Goal: Navigation & Orientation: Find specific page/section

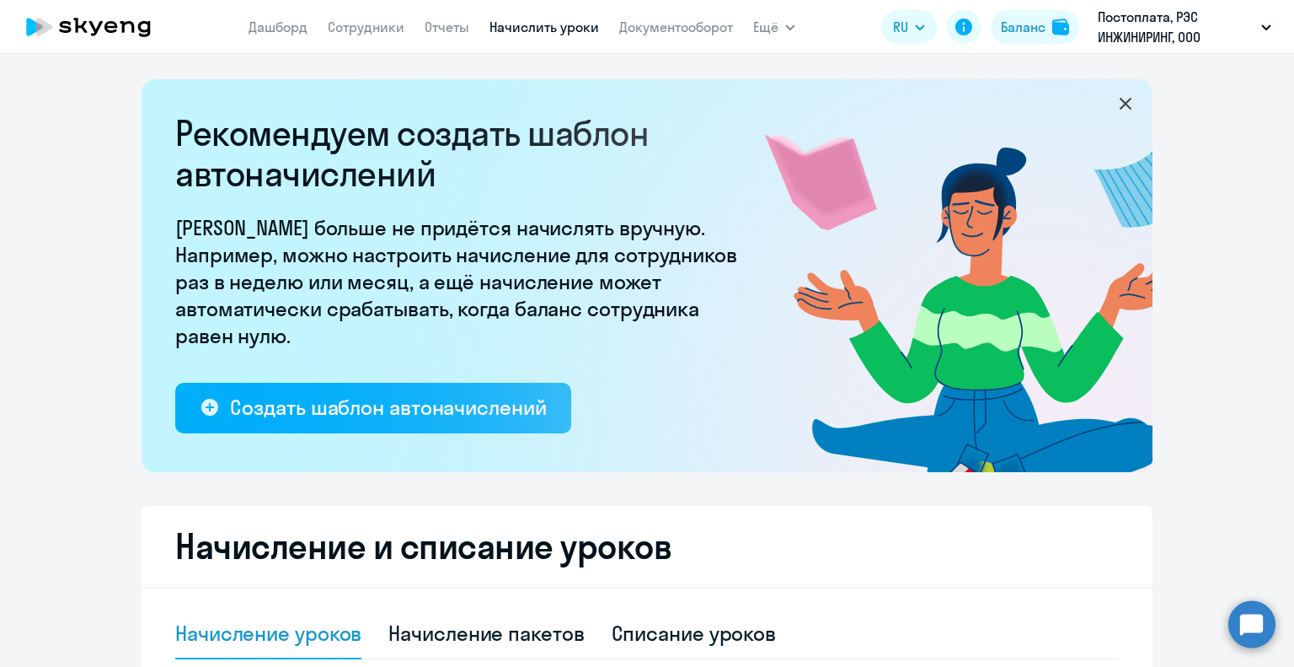
select select "10"
click at [456, 23] on link "Отчеты" at bounding box center [447, 27] width 45 height 17
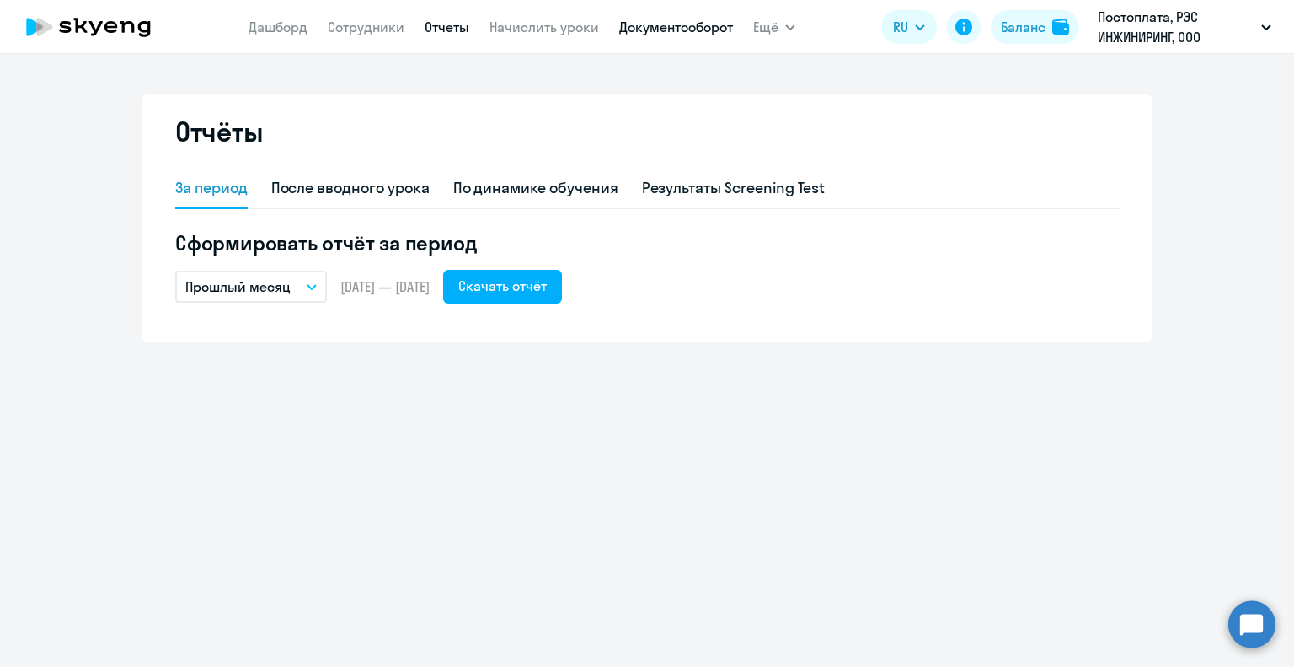
click at [645, 29] on link "Документооборот" at bounding box center [676, 27] width 114 height 17
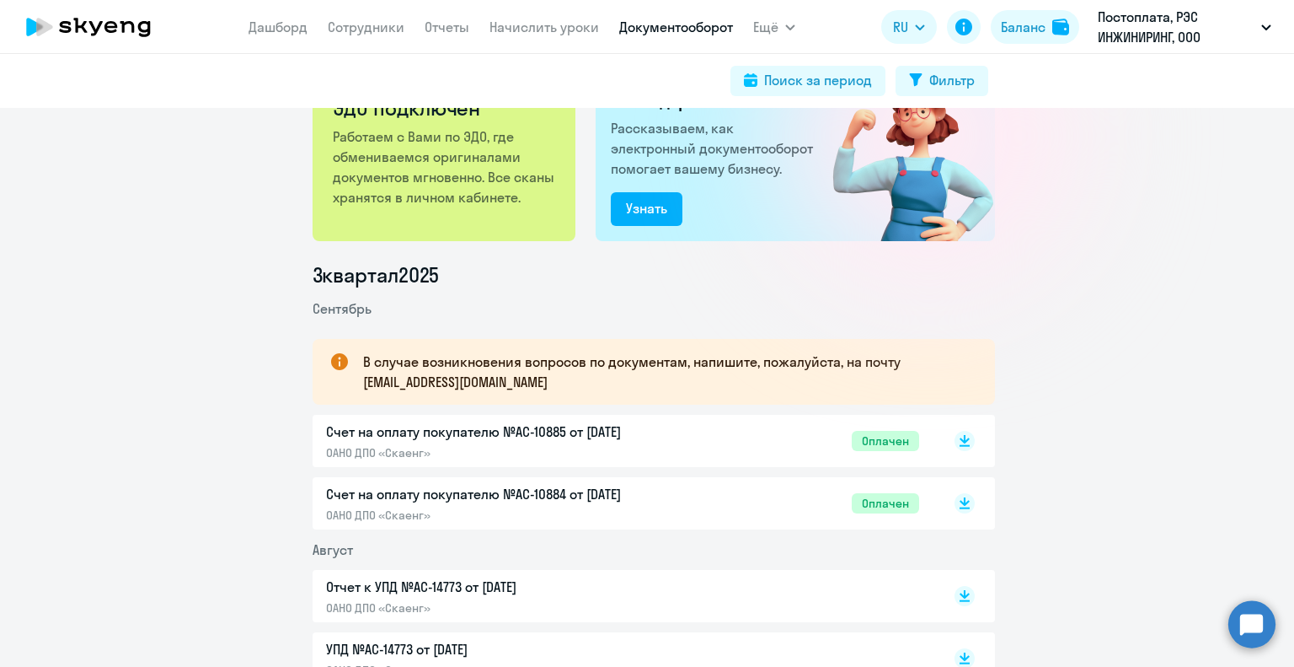
scroll to position [169, 0]
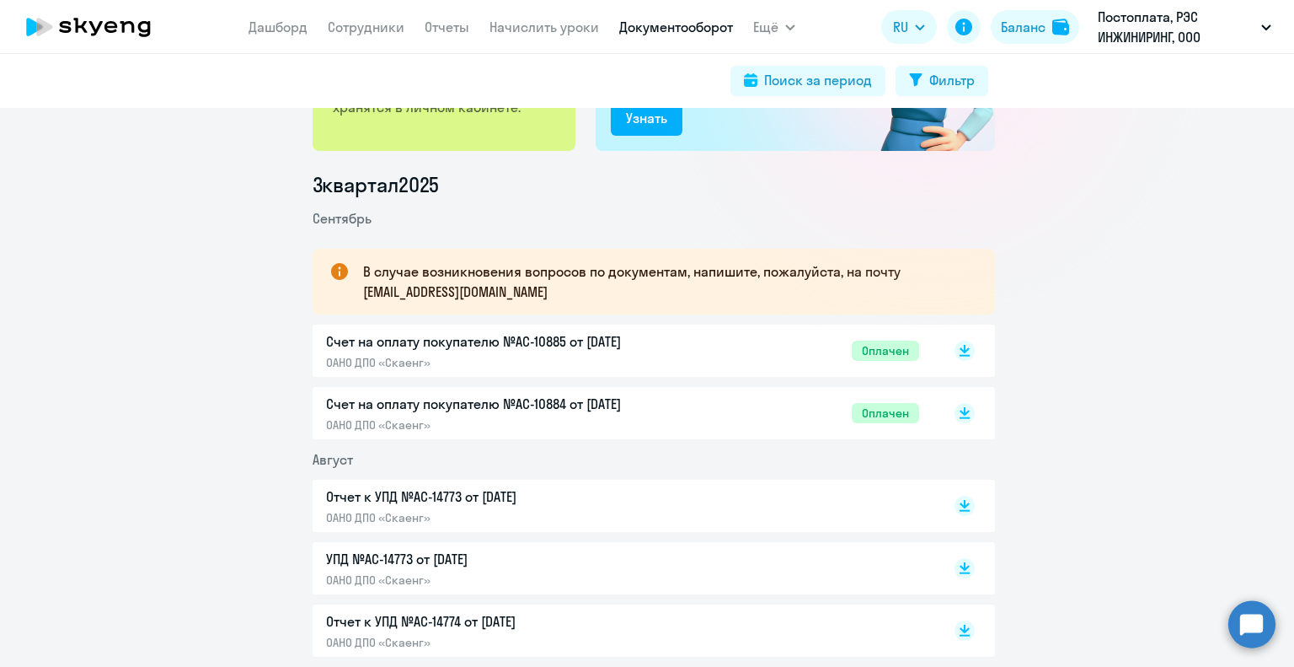
click at [474, 342] on p "Счет на оплату покупателю №AC-10885 от [DATE]" at bounding box center [503, 341] width 354 height 20
click at [456, 501] on p "Отчет к УПД №AC-14773 от [DATE]" at bounding box center [503, 496] width 354 height 20
click at [434, 562] on p "УПД №AC-14773 от [DATE]" at bounding box center [503, 559] width 354 height 20
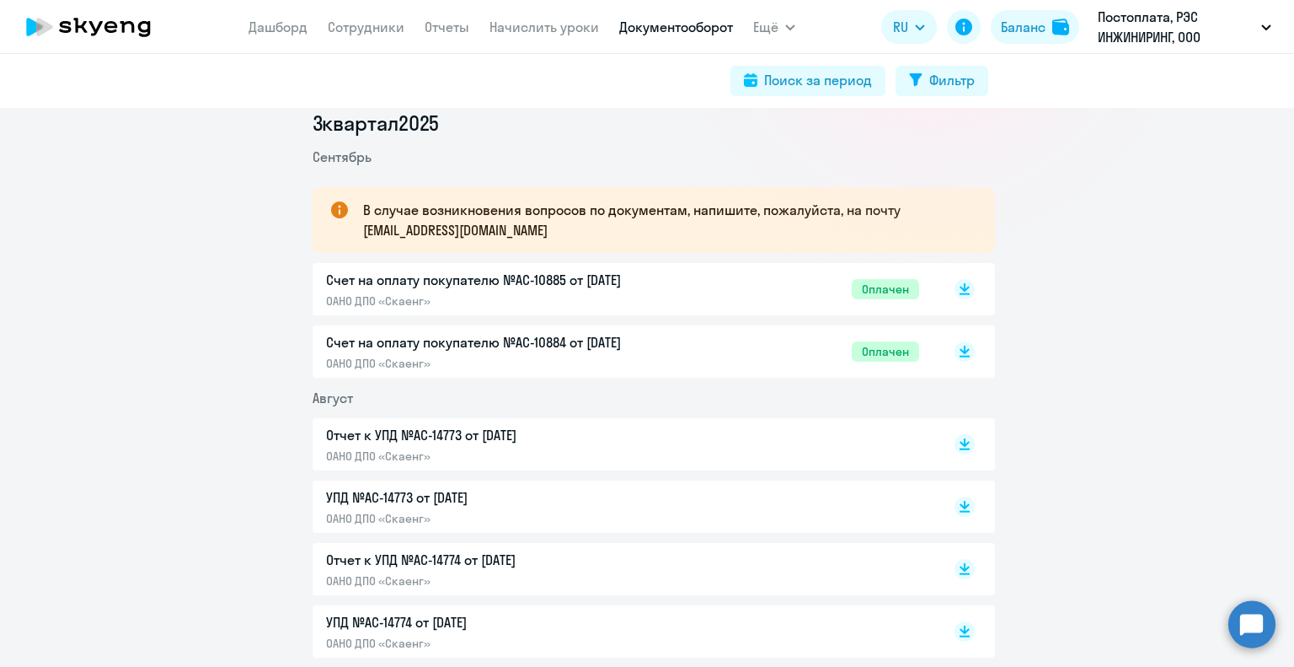
scroll to position [253, 0]
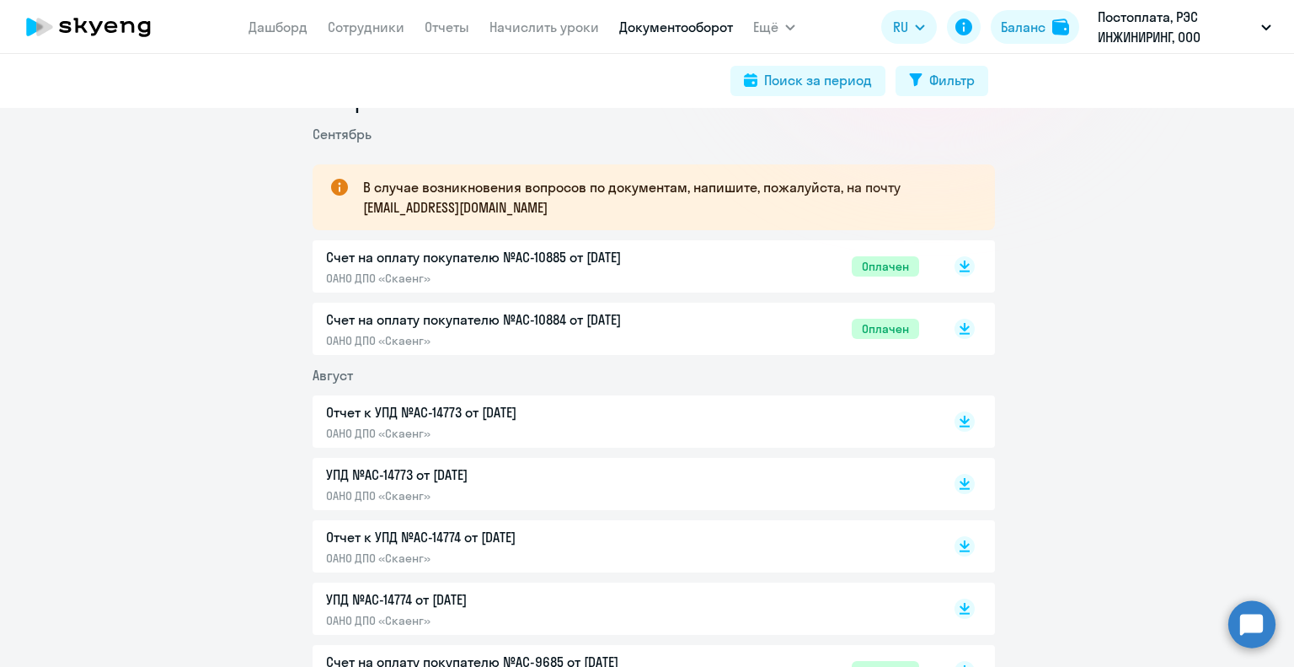
click at [420, 603] on p "УПД №AC-14774 от [DATE]" at bounding box center [503, 599] width 354 height 20
click at [431, 538] on p "Отчет к УПД №AC-14774 от [DATE]" at bounding box center [503, 537] width 354 height 20
click at [378, 29] on link "Сотрудники" at bounding box center [366, 27] width 77 height 17
select select "30"
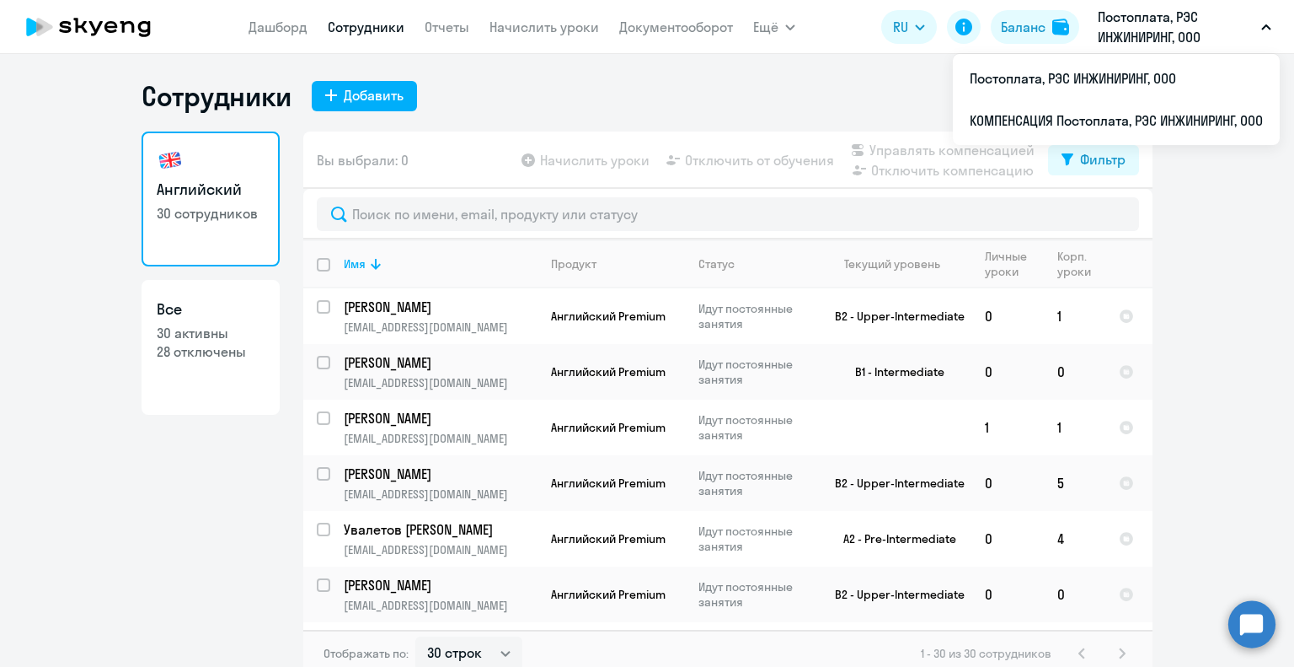
click at [1190, 18] on p "Постоплата, РЭС ИНЖИНИРИНГ, ООО" at bounding box center [1176, 27] width 157 height 40
click at [1176, 29] on p "Постоплата, РЭС ИНЖИНИРИНГ, ООО" at bounding box center [1176, 27] width 157 height 40
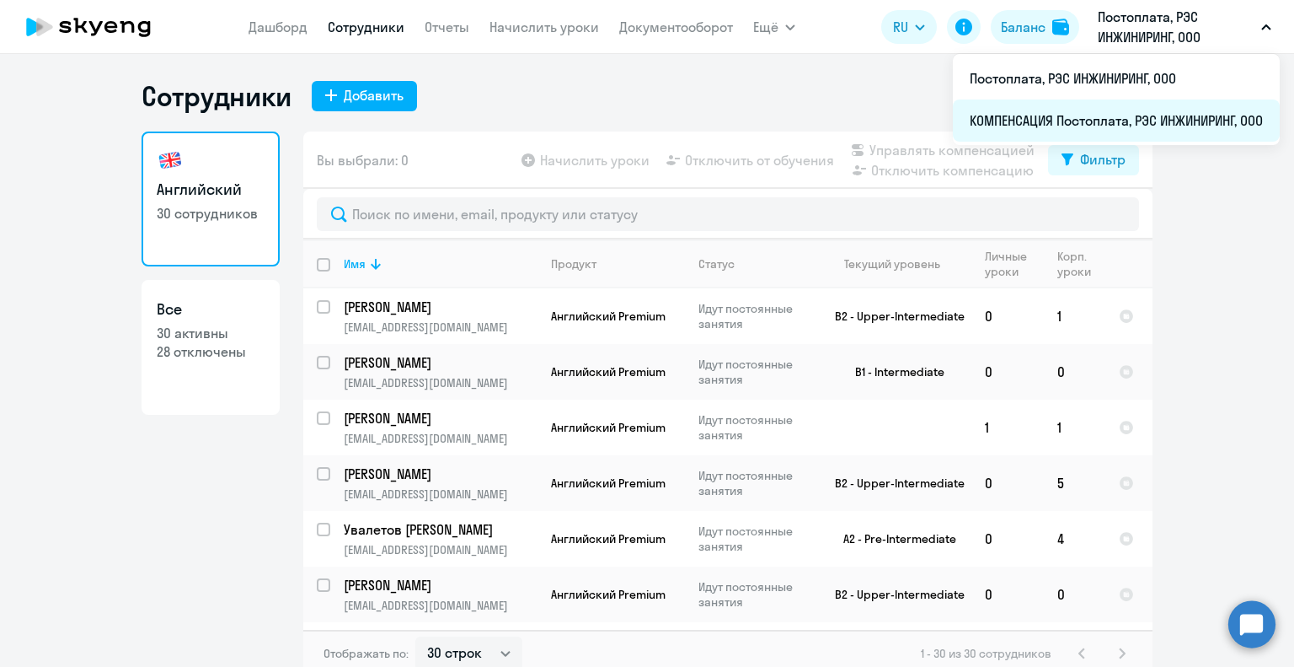
click at [1160, 125] on li "КОМПЕНСАЦИЯ Постоплата, РЭС ИНЖИНИРИНГ, ООО" at bounding box center [1116, 120] width 327 height 42
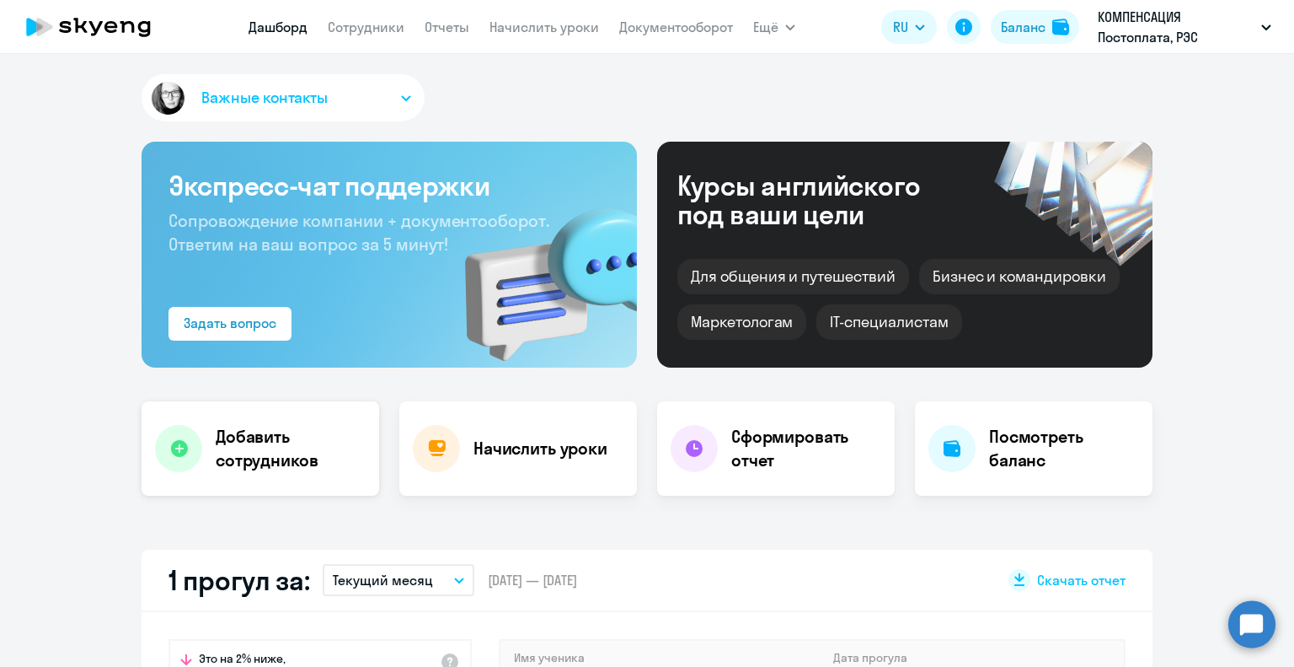
select select "30"
click at [373, 38] on nav "[PERSON_NAME] Отчеты Начислить уроки Документооборот" at bounding box center [491, 27] width 485 height 34
click at [373, 23] on link "Сотрудники" at bounding box center [366, 27] width 77 height 17
select select "30"
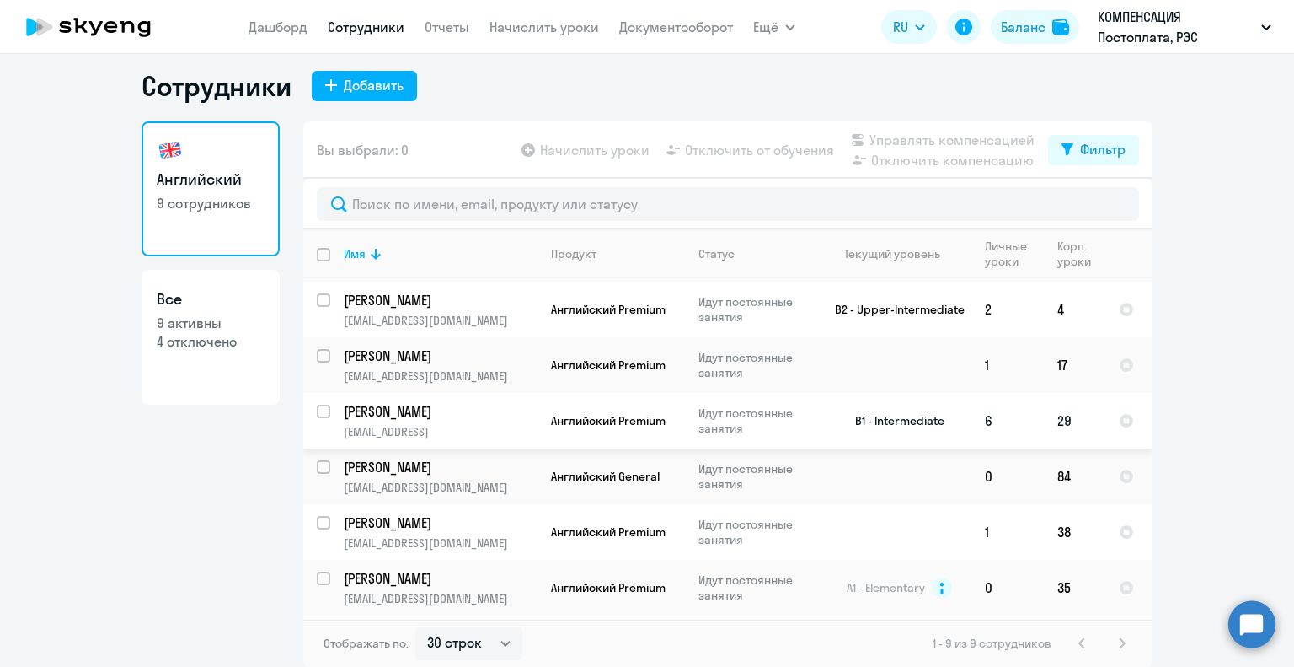
scroll to position [162, 0]
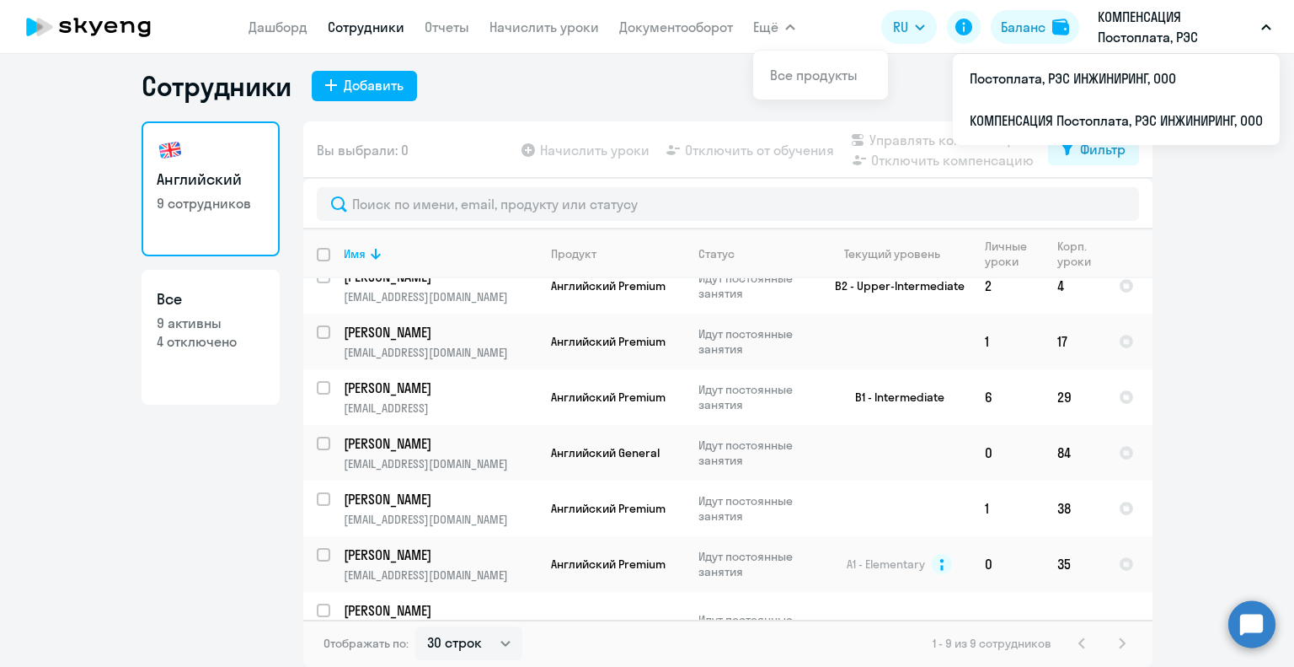
click at [1264, 25] on icon "button" at bounding box center [1266, 27] width 10 height 6
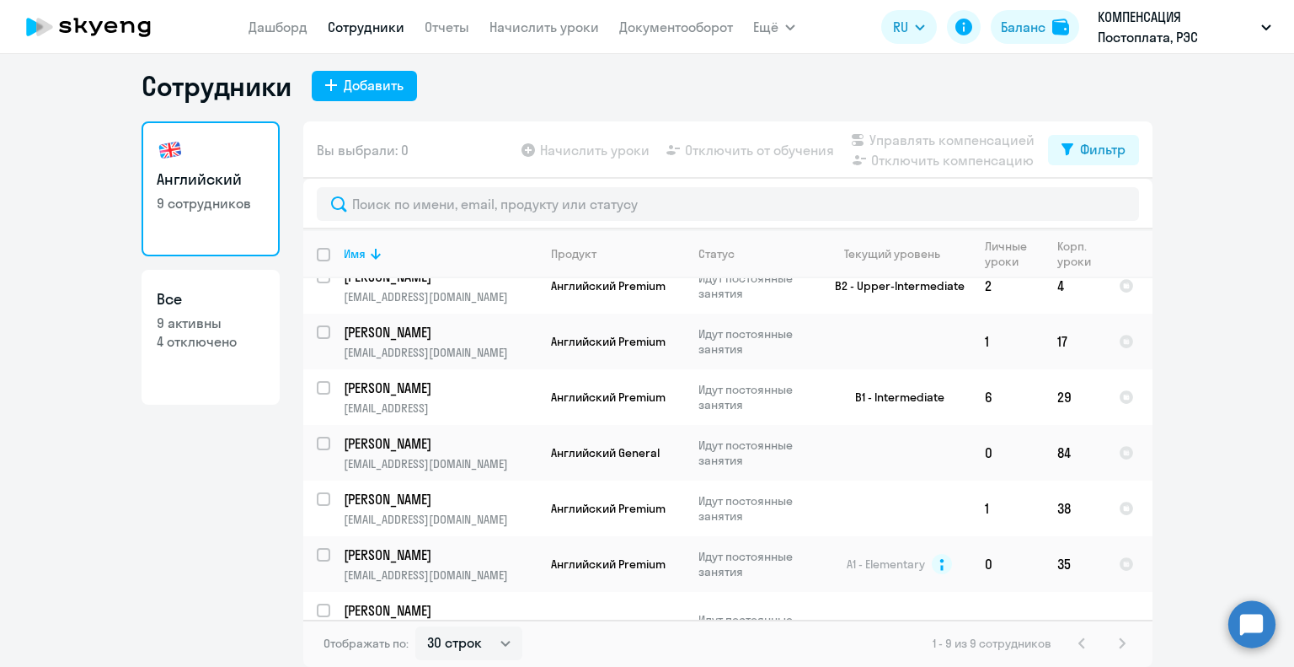
click at [1264, 25] on icon "button" at bounding box center [1266, 27] width 8 height 4
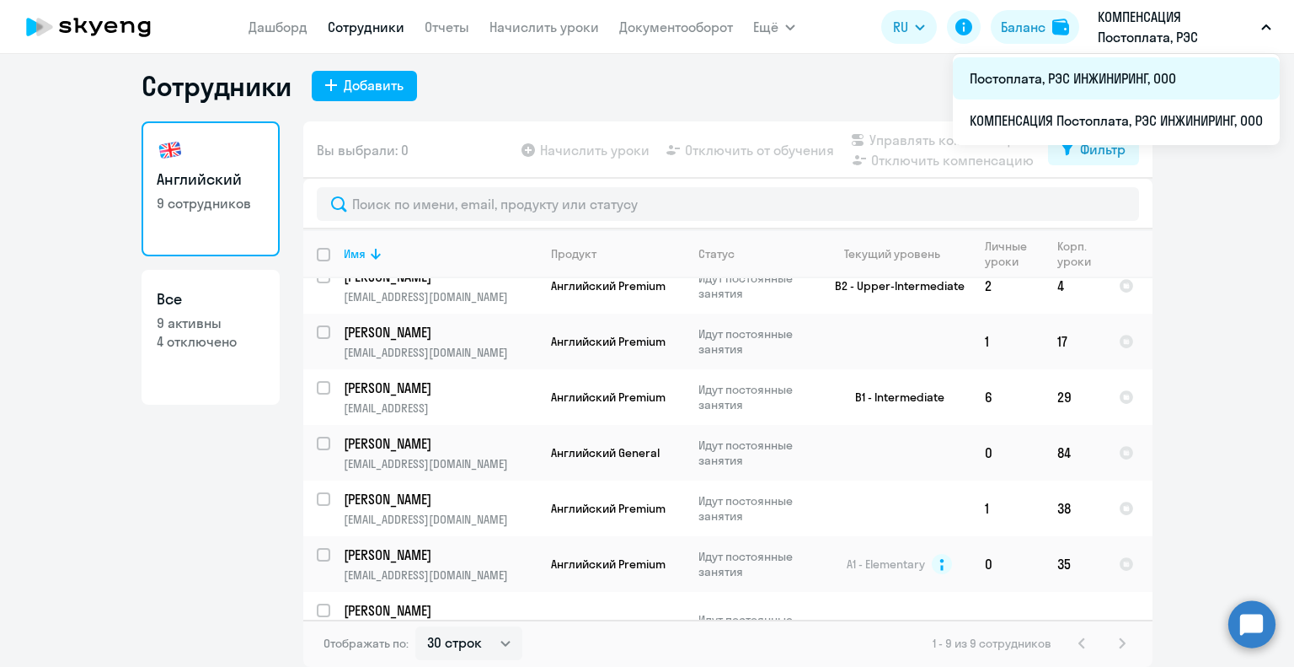
click at [1004, 83] on li "Постоплата, РЭС ИНЖИНИРИНГ, ООО" at bounding box center [1116, 78] width 327 height 42
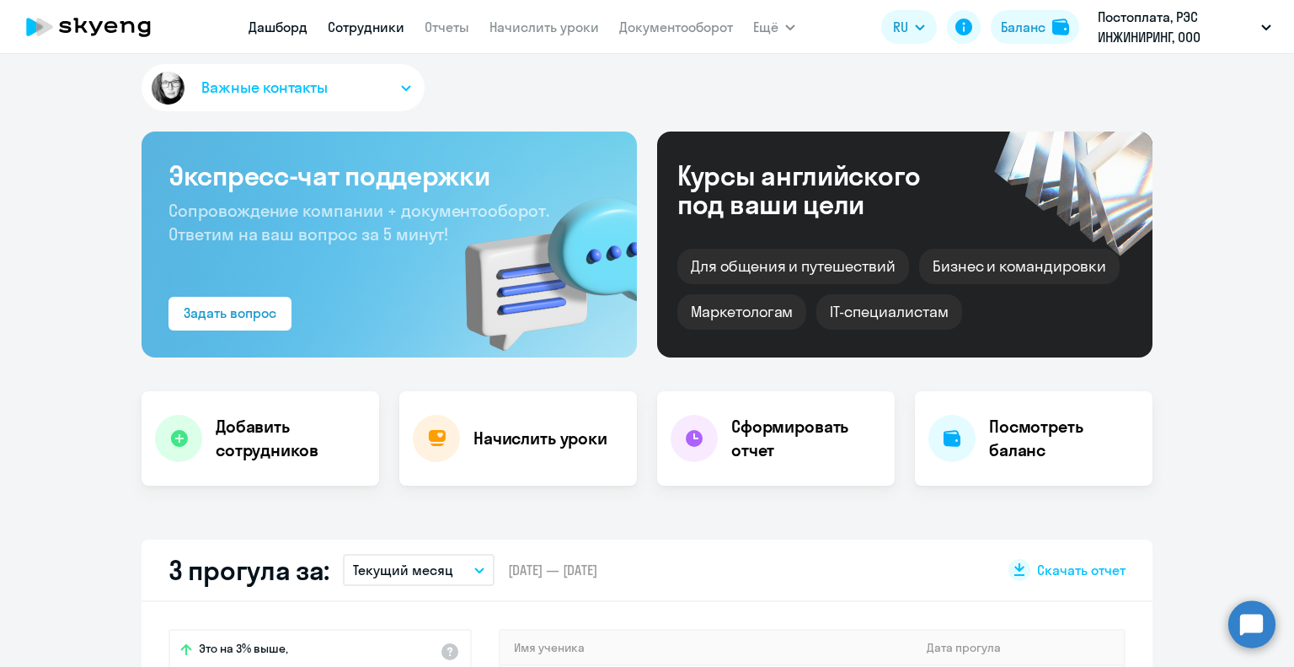
click at [362, 27] on link "Сотрудники" at bounding box center [366, 27] width 77 height 17
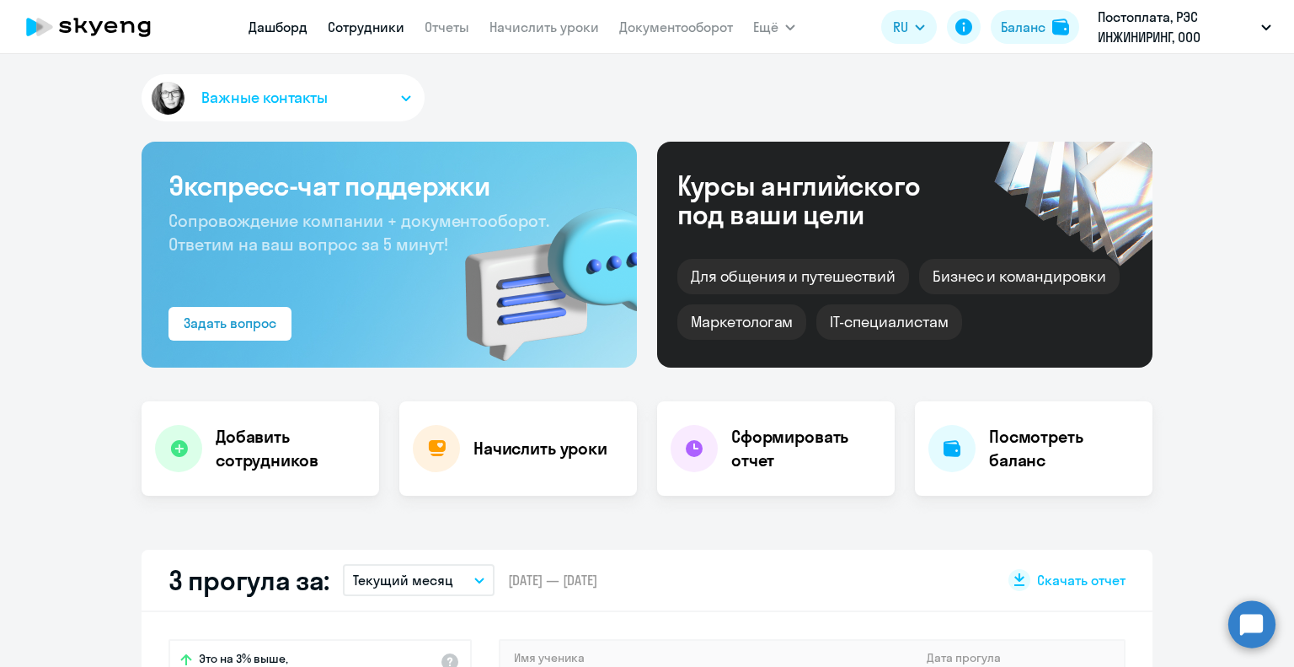
select select "30"
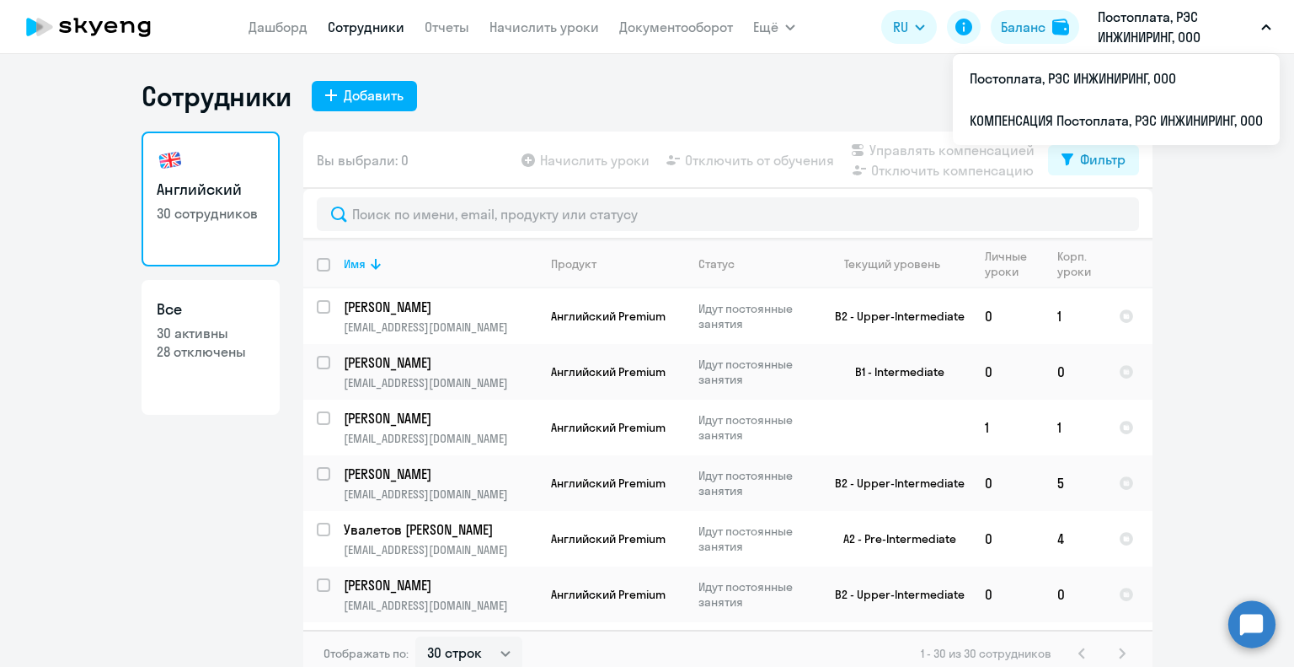
click at [1264, 24] on icon "button" at bounding box center [1266, 27] width 10 height 6
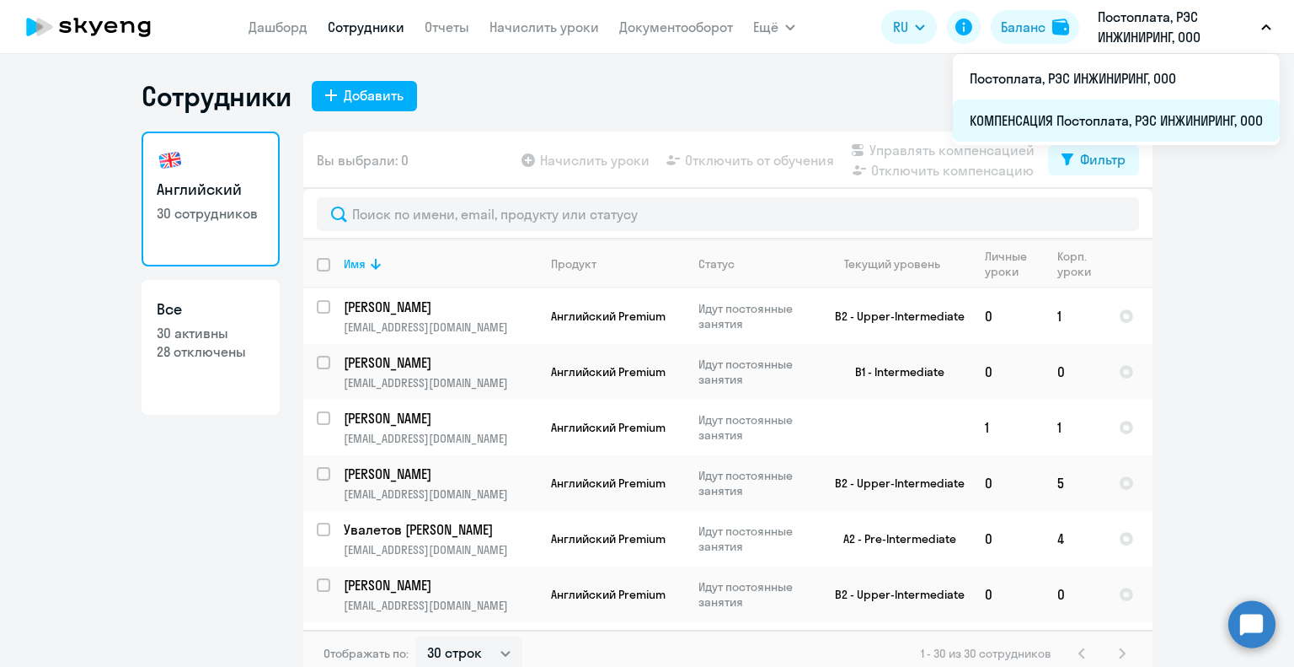
click at [1116, 117] on li "КОМПЕНСАЦИЯ Постоплата, РЭС ИНЖИНИРИНГ, ООО" at bounding box center [1116, 120] width 327 height 42
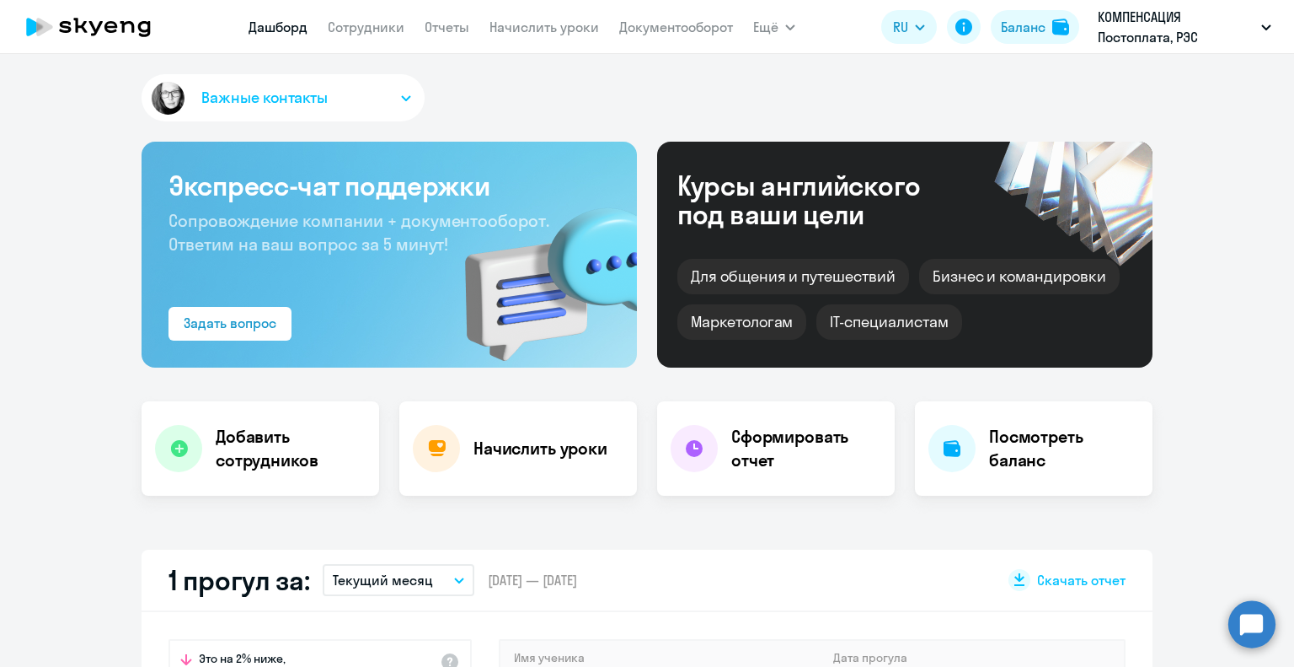
select select "30"
click at [367, 26] on link "Сотрудники" at bounding box center [366, 27] width 77 height 17
select select "30"
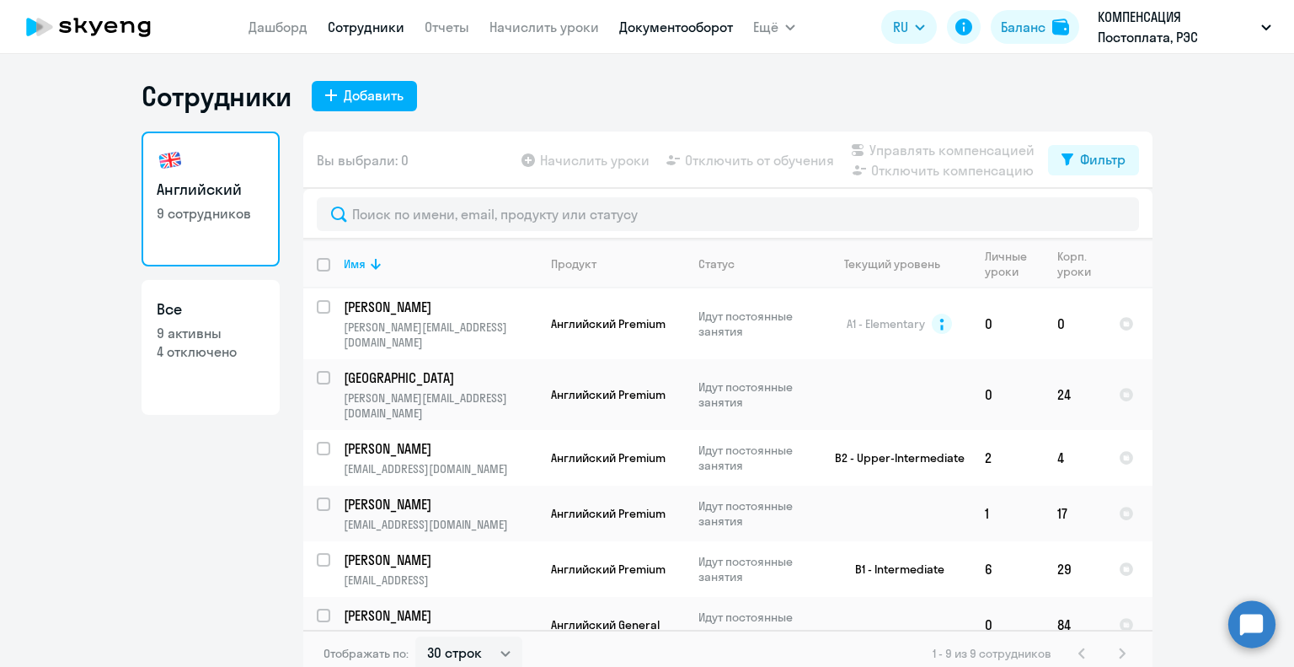
click at [698, 19] on link "Документооборот" at bounding box center [676, 27] width 114 height 17
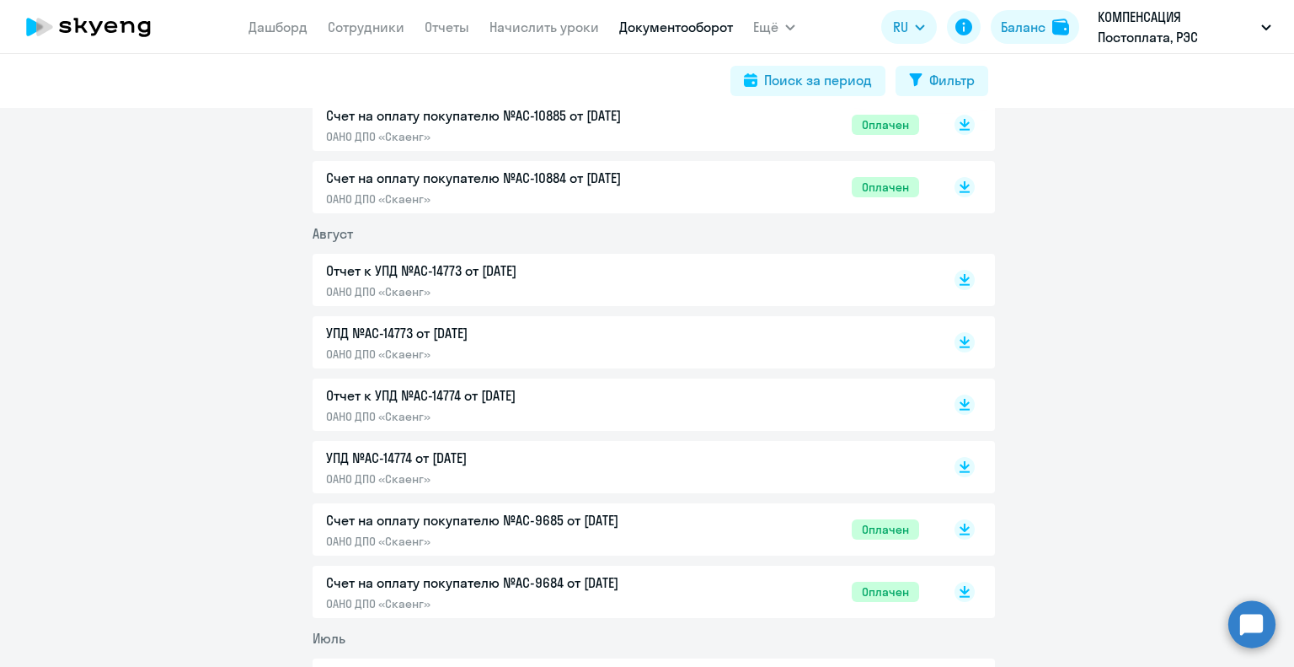
scroll to position [421, 0]
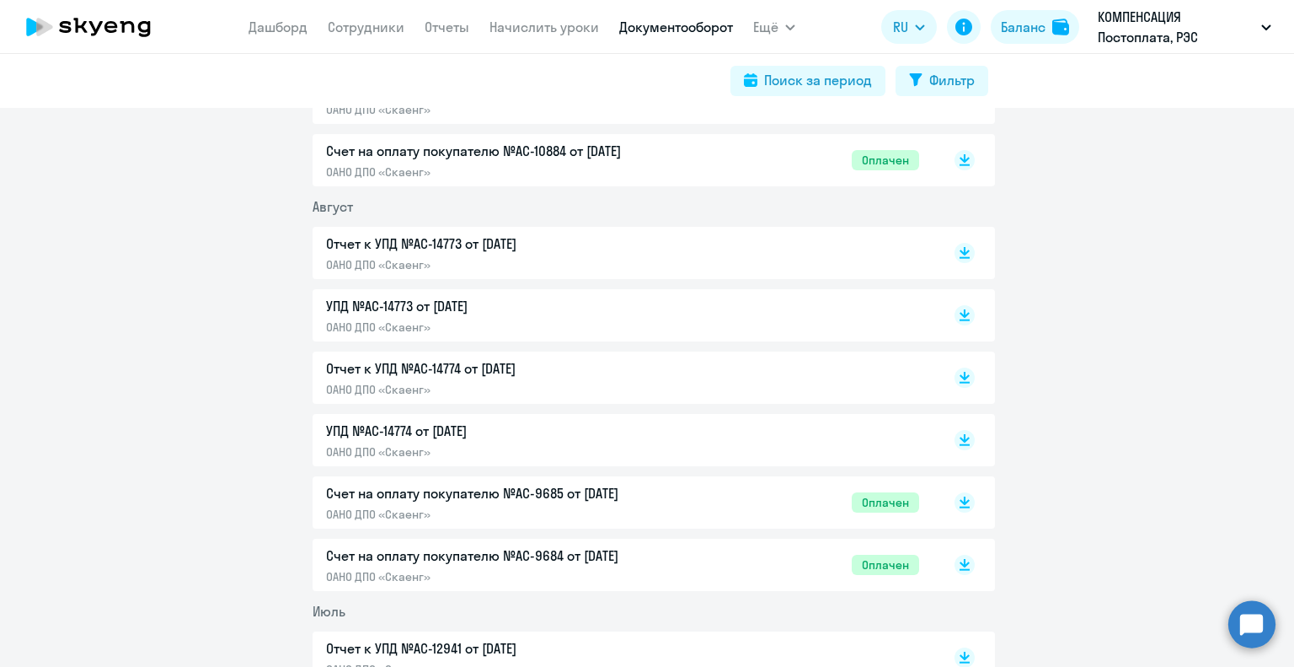
click at [397, 370] on p "Отчет к УПД №AC-14774 от [DATE]" at bounding box center [503, 368] width 354 height 20
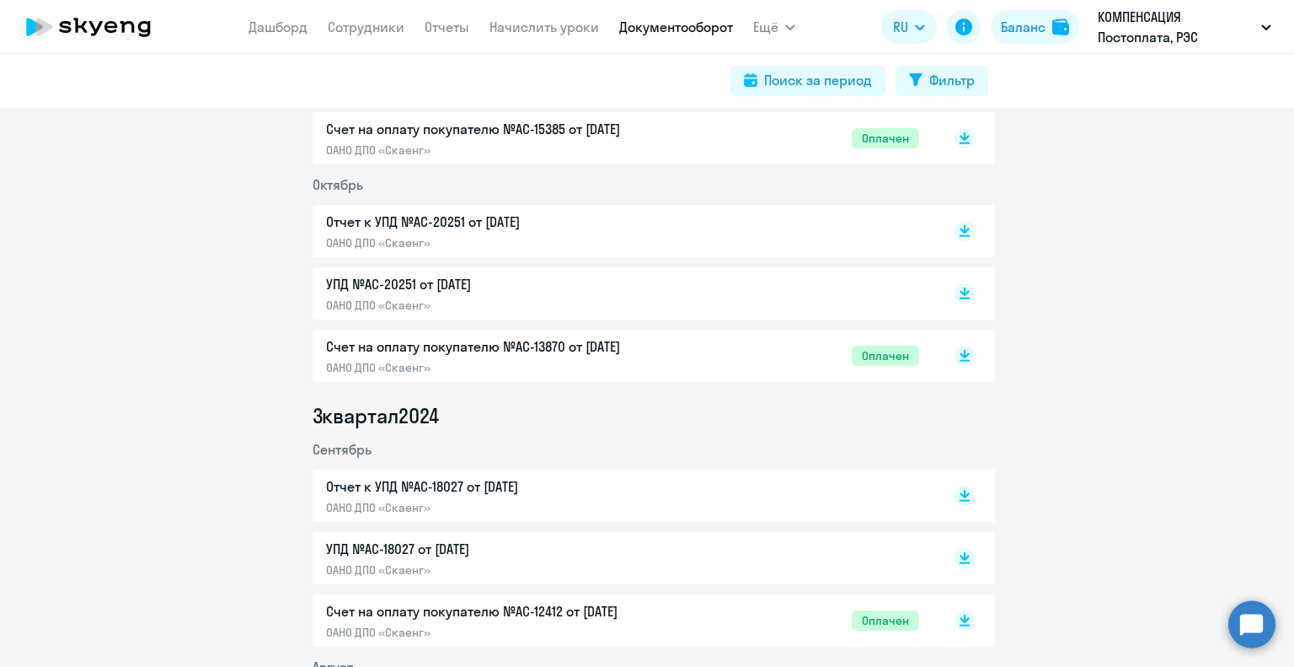
scroll to position [4213, 0]
